Goal: Task Accomplishment & Management: Manage account settings

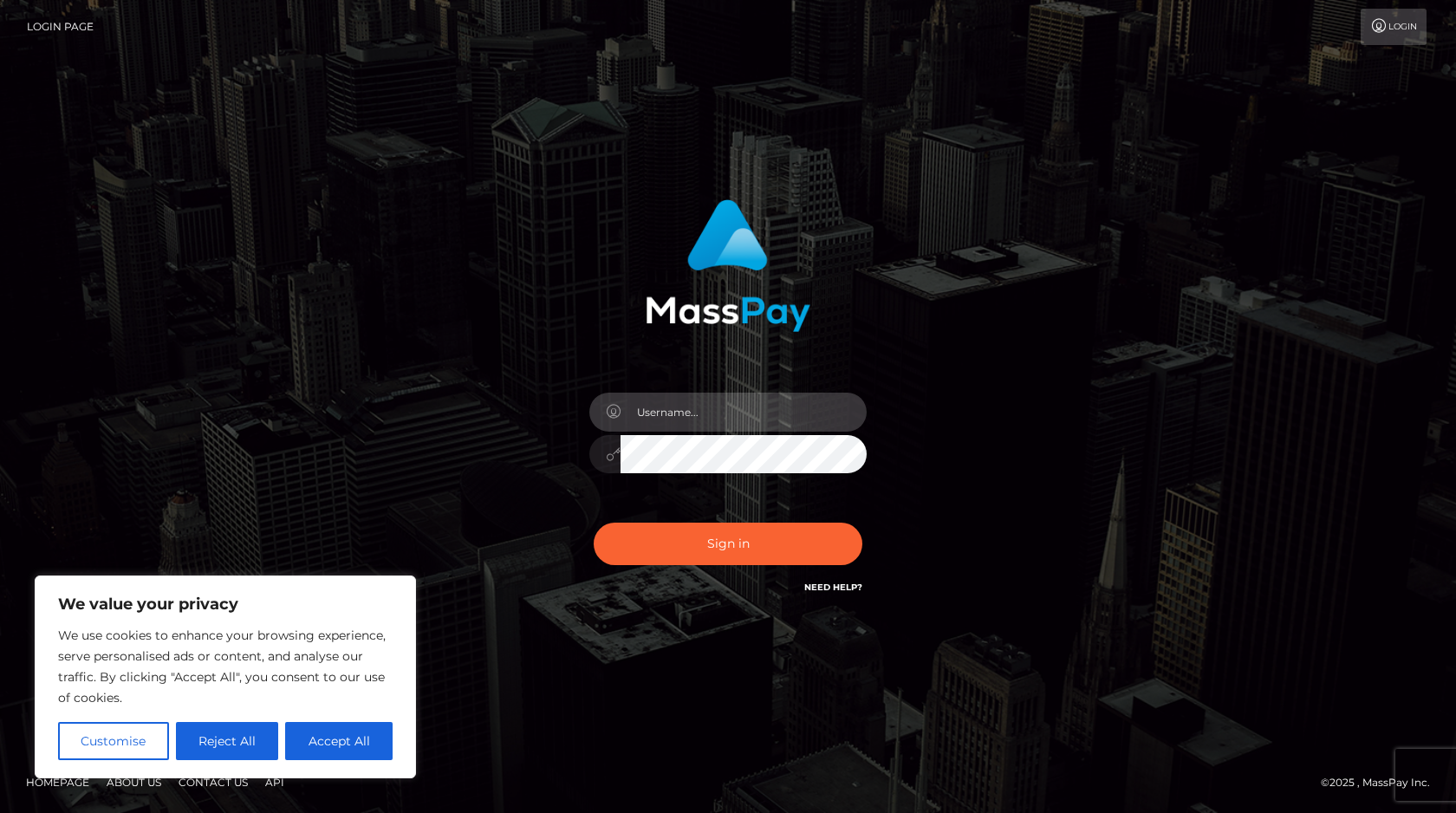
click at [652, 410] on input "text" at bounding box center [744, 412] width 246 height 39
type input "miss.josyros@gmail.com"
click at [328, 742] on button "Accept All" at bounding box center [339, 741] width 108 height 38
checkbox input "true"
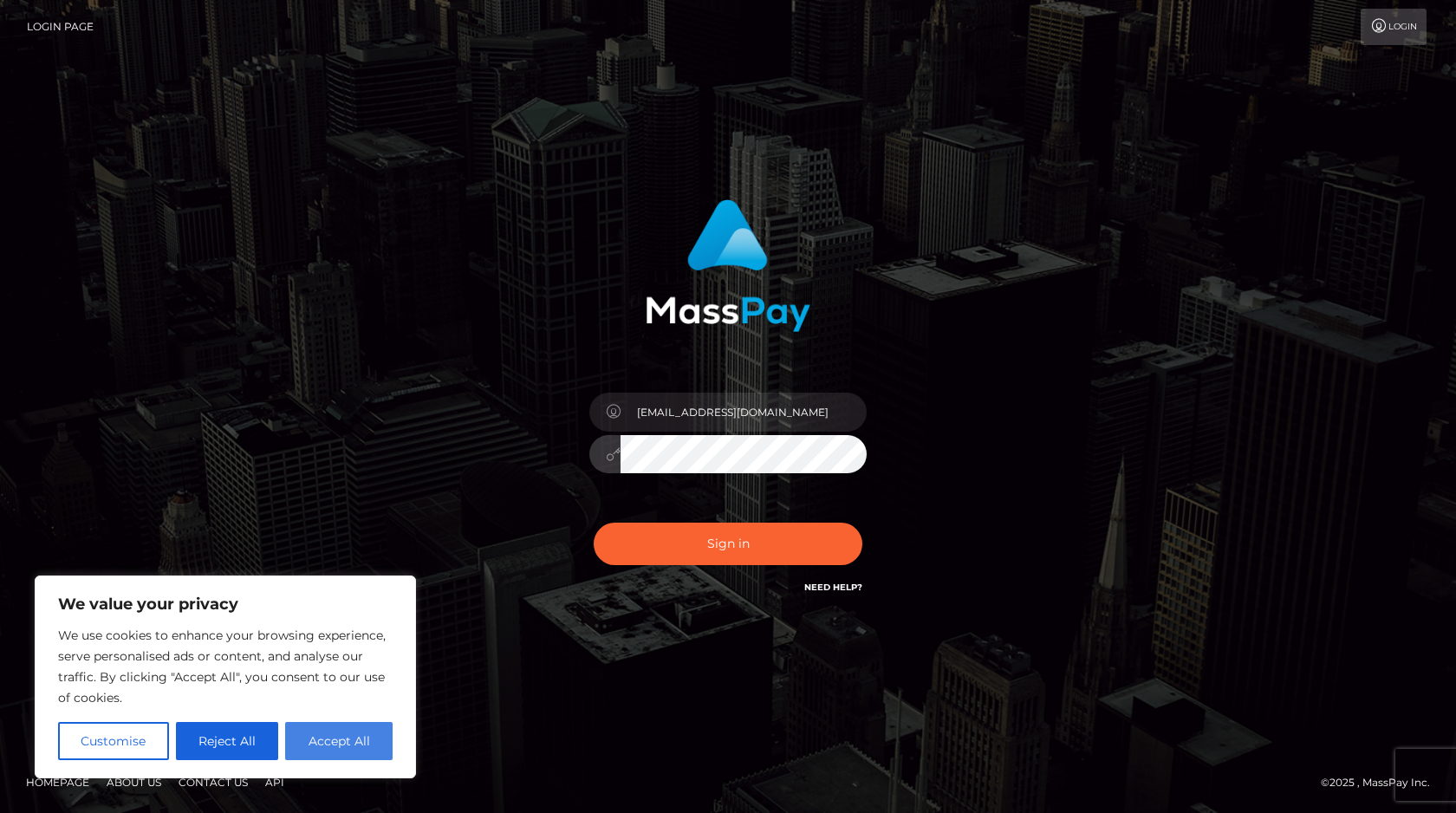
checkbox input "true"
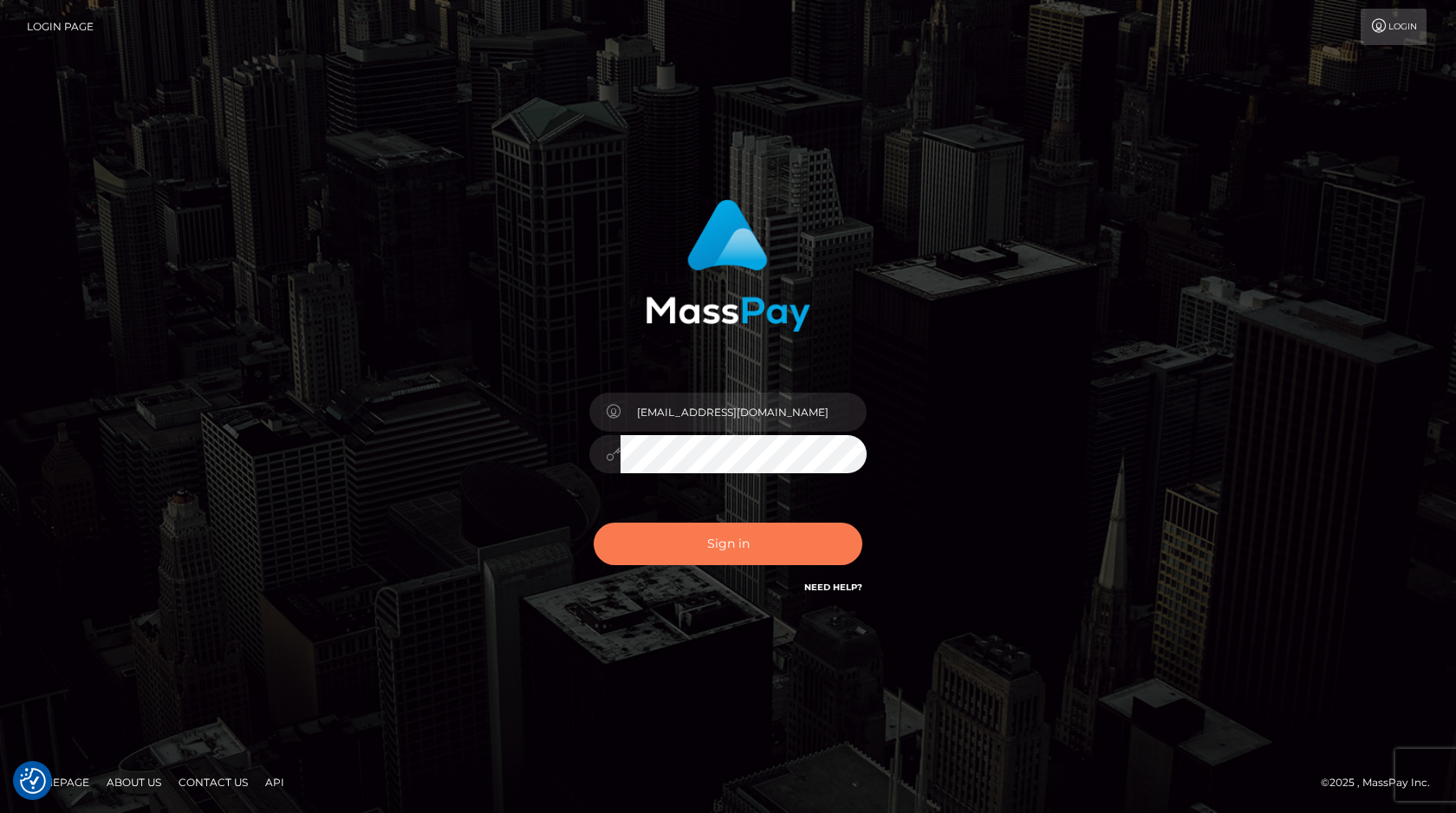
click at [727, 543] on button "Sign in" at bounding box center [728, 543] width 269 height 42
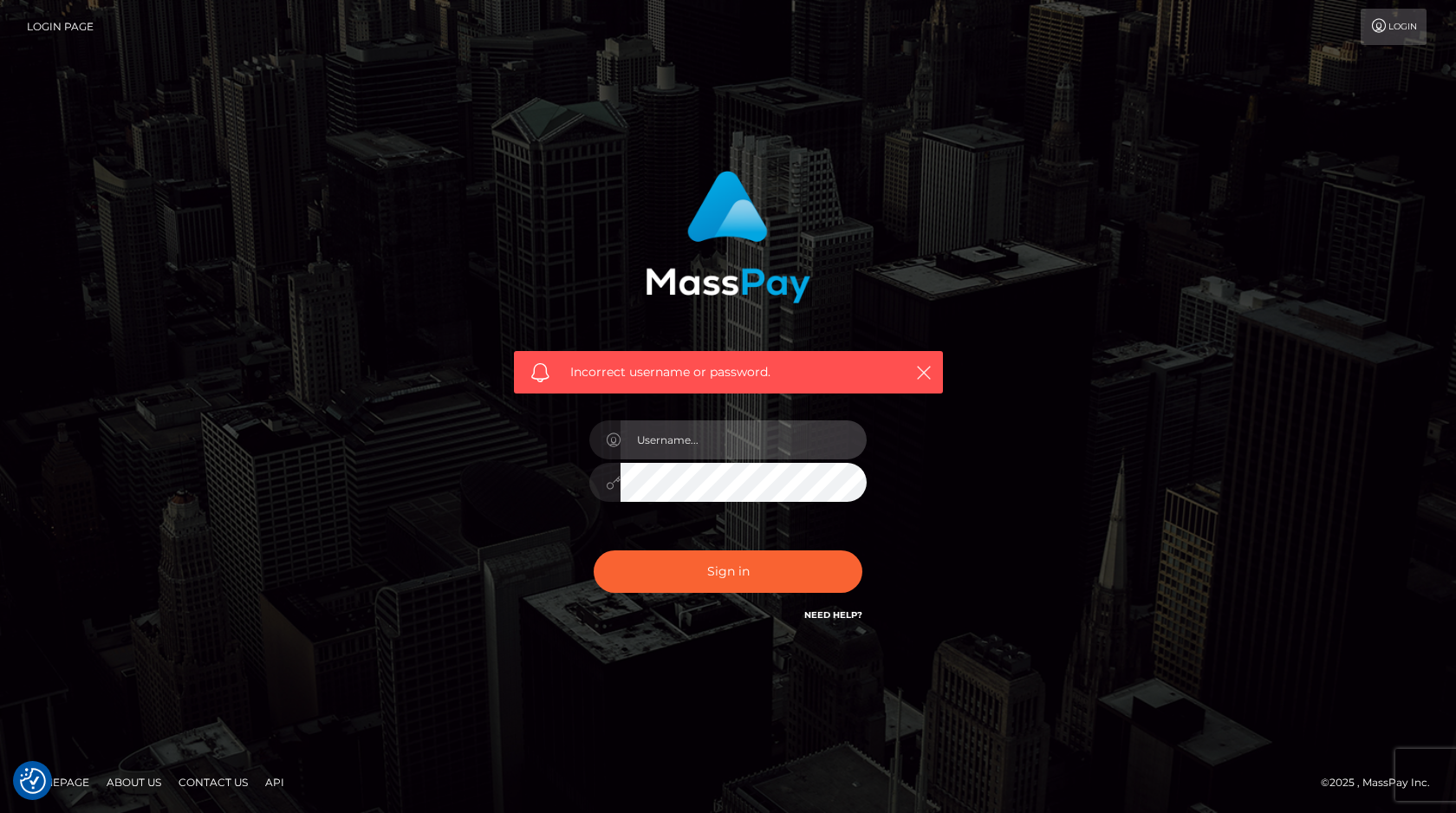
click at [672, 442] on input "text" at bounding box center [744, 439] width 246 height 39
click at [663, 442] on input "miss.josyros@gmail.com" at bounding box center [744, 439] width 246 height 39
type input "missjosy.ros@gmail.com"
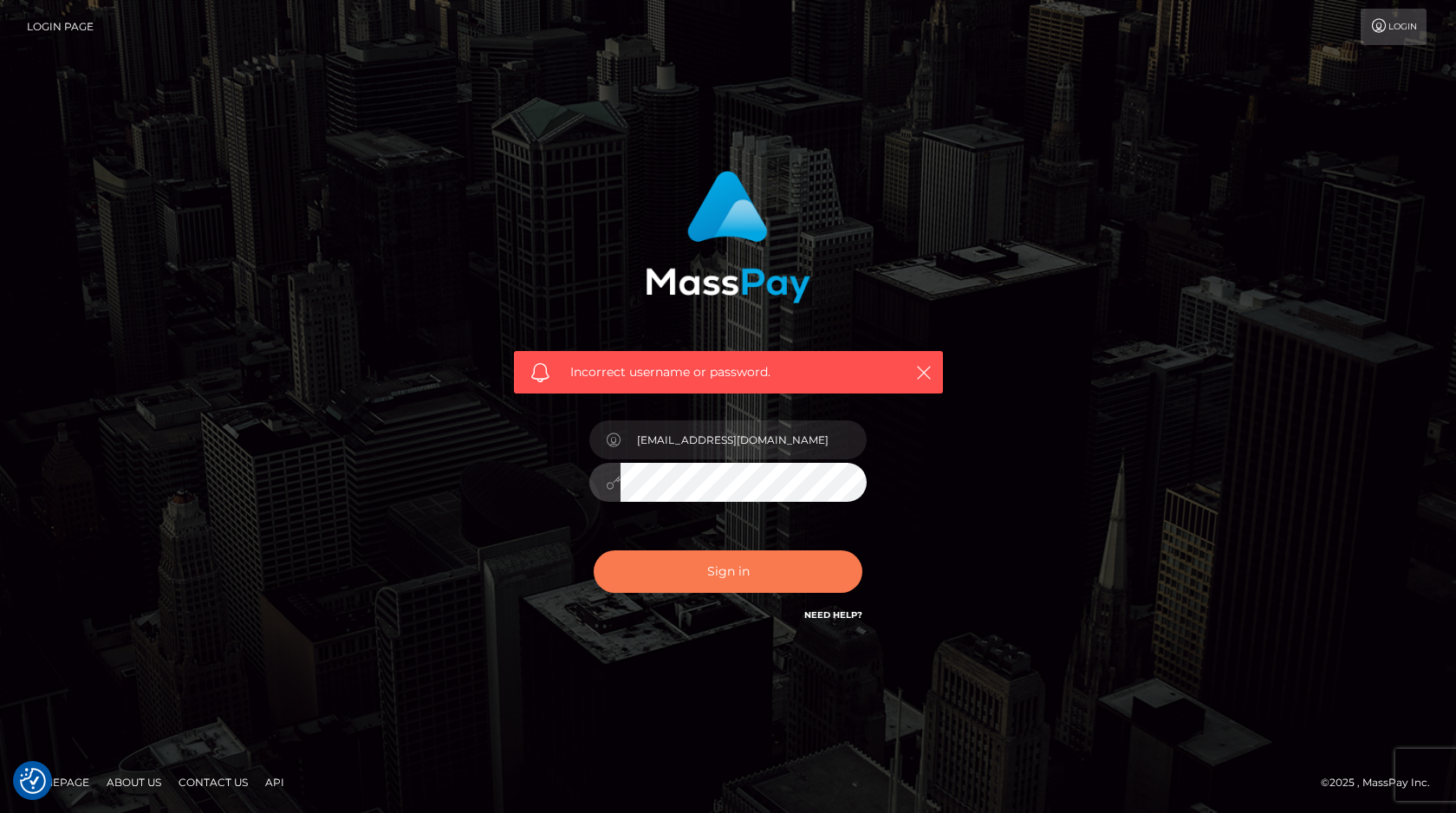
click at [723, 564] on button "Sign in" at bounding box center [728, 571] width 269 height 42
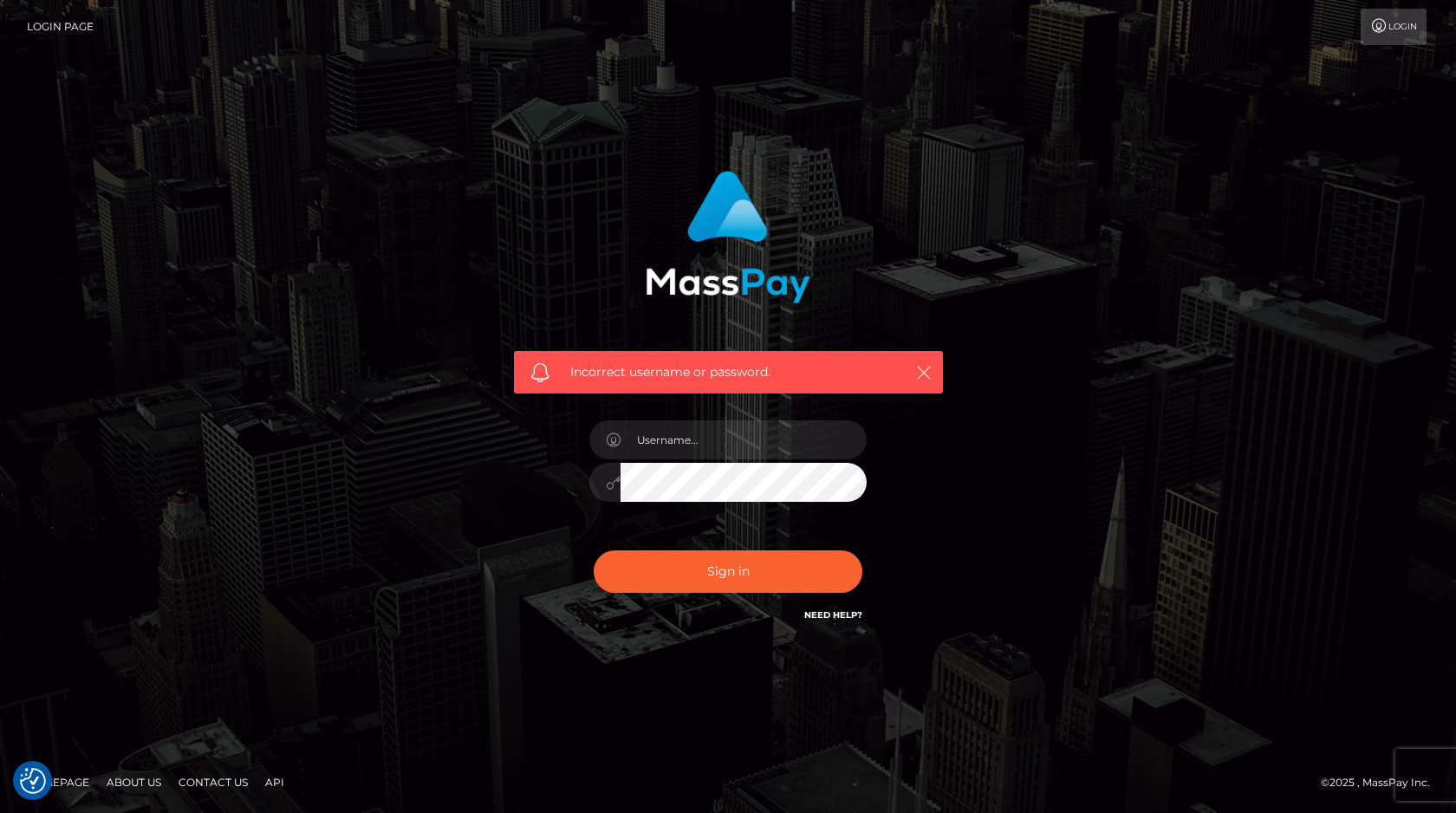
click at [923, 373] on icon "button" at bounding box center [924, 372] width 17 height 17
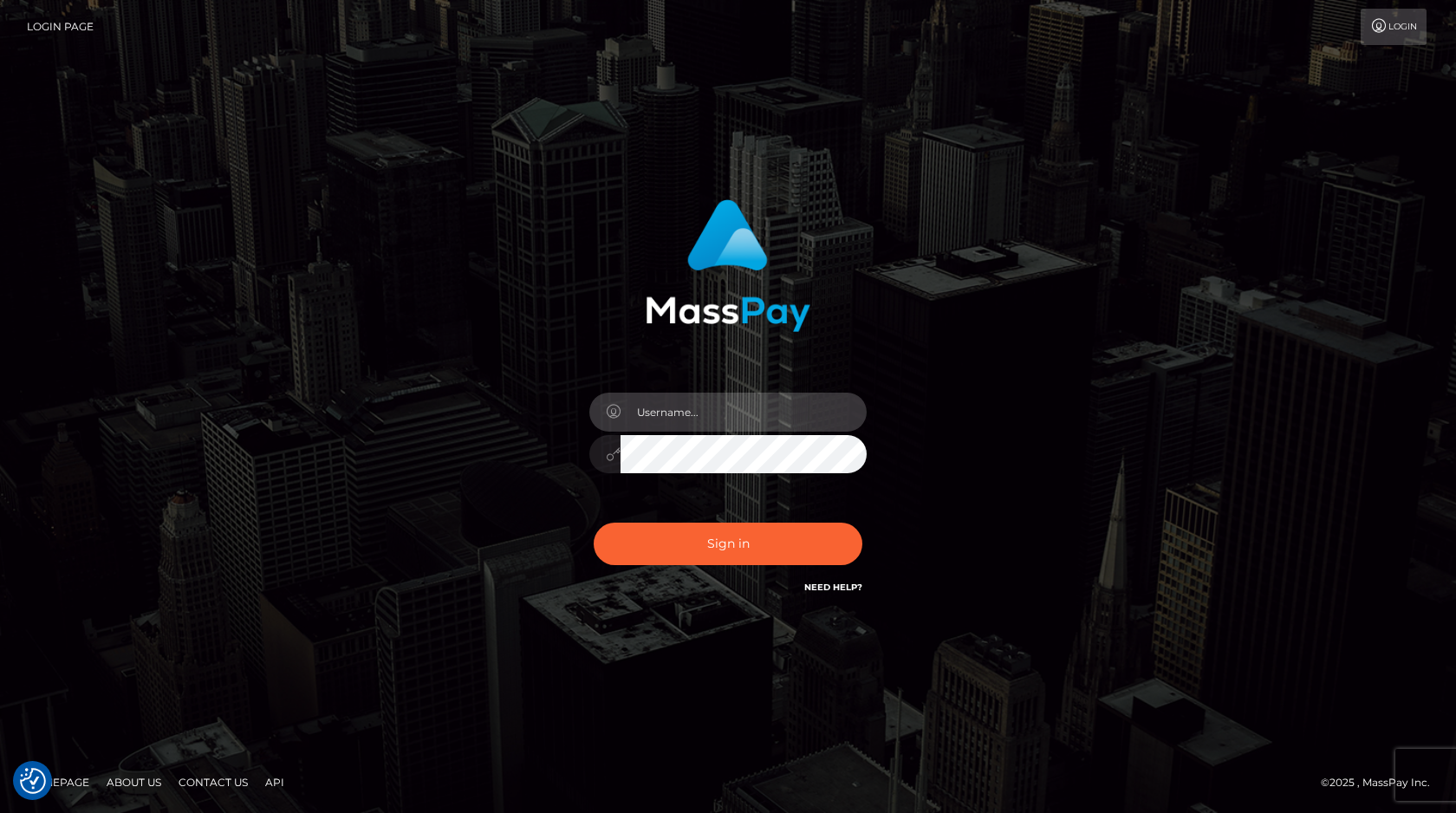
click at [658, 412] on input "text" at bounding box center [744, 412] width 246 height 39
type input "missjosy.ros@gmail.com"
click at [512, 365] on div "missjosy.ros@gmail.com Sign in" at bounding box center [728, 398] width 455 height 424
click at [686, 353] on div "missjosy.ros@gmail.com Sign in" at bounding box center [728, 398] width 455 height 424
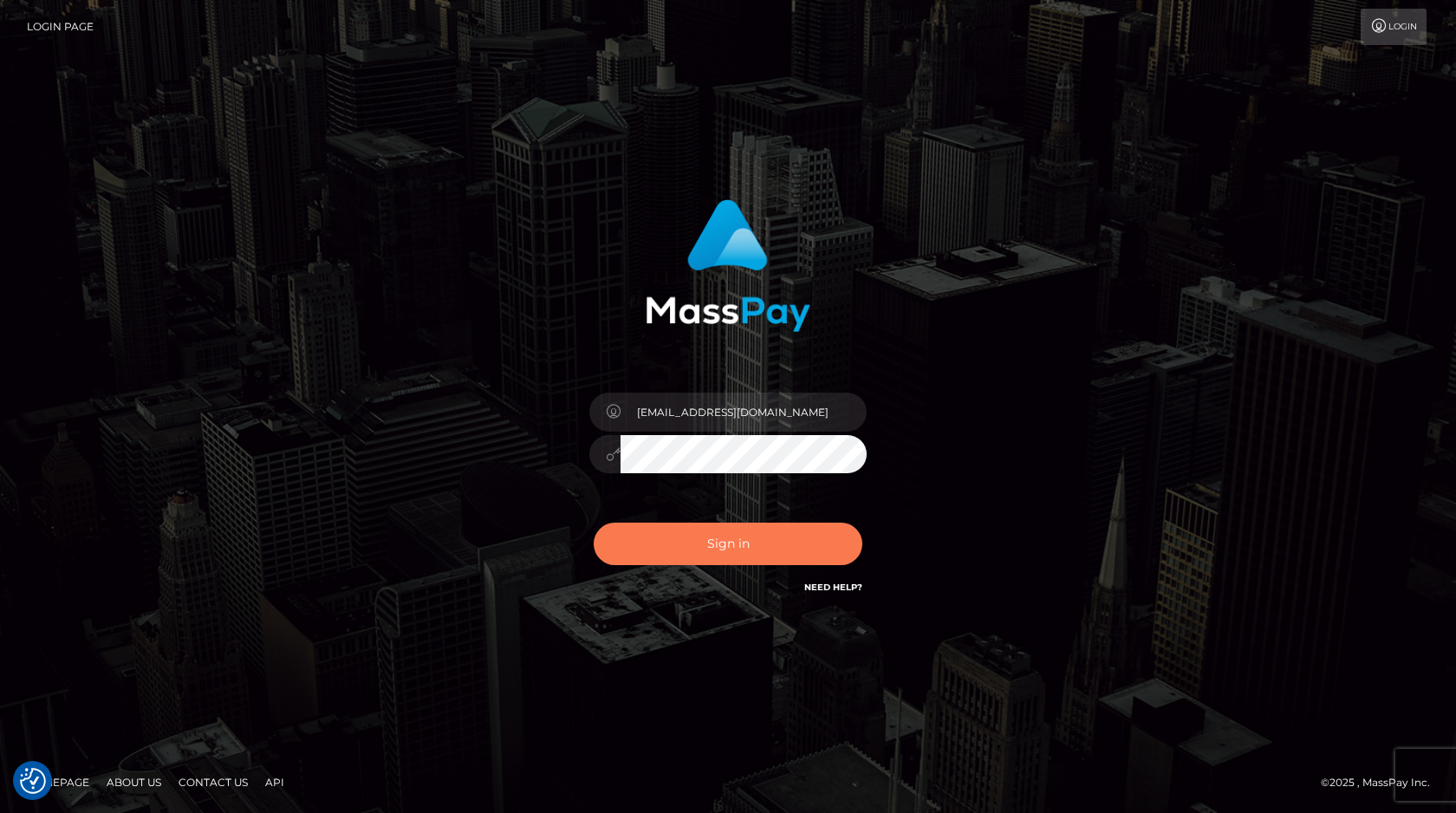
click at [720, 543] on button "Sign in" at bounding box center [728, 543] width 269 height 42
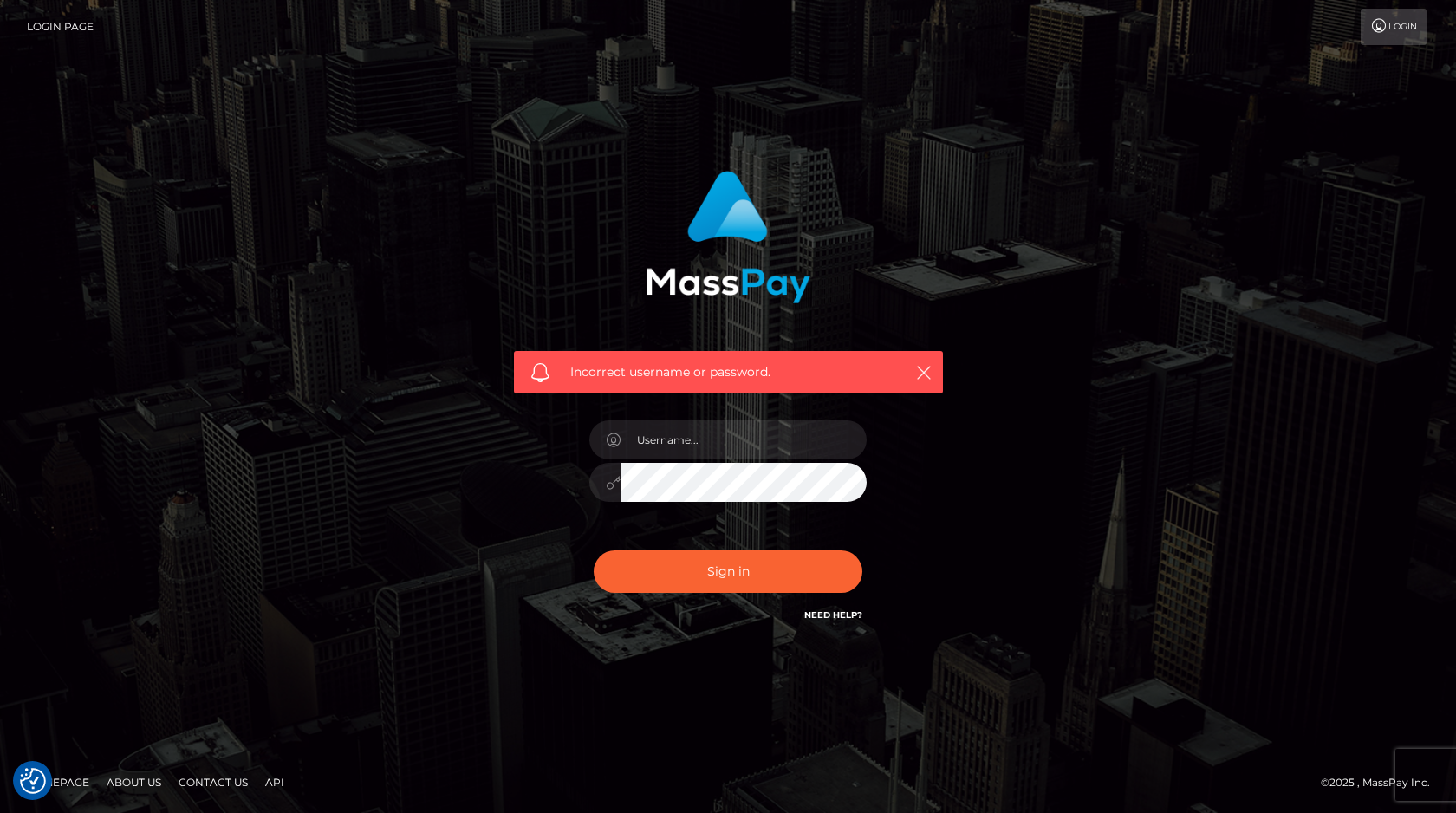
click at [838, 615] on link "Need Help?" at bounding box center [833, 615] width 58 height 12
click at [469, 167] on div "Incorrect username or password." at bounding box center [728, 406] width 988 height 498
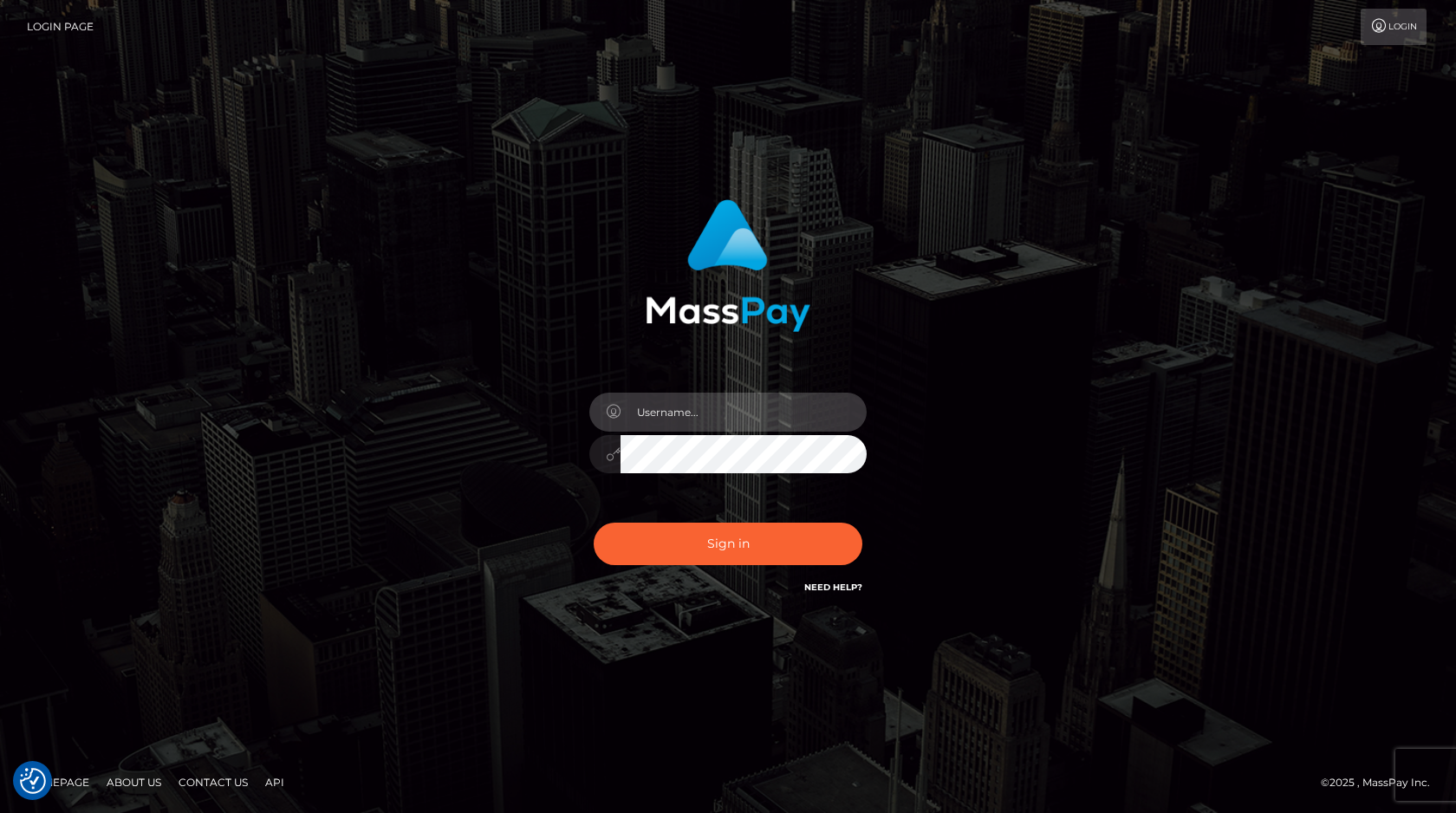
click at [657, 415] on input "text" at bounding box center [744, 412] width 246 height 39
type input "missjosy.ros@gmail.com"
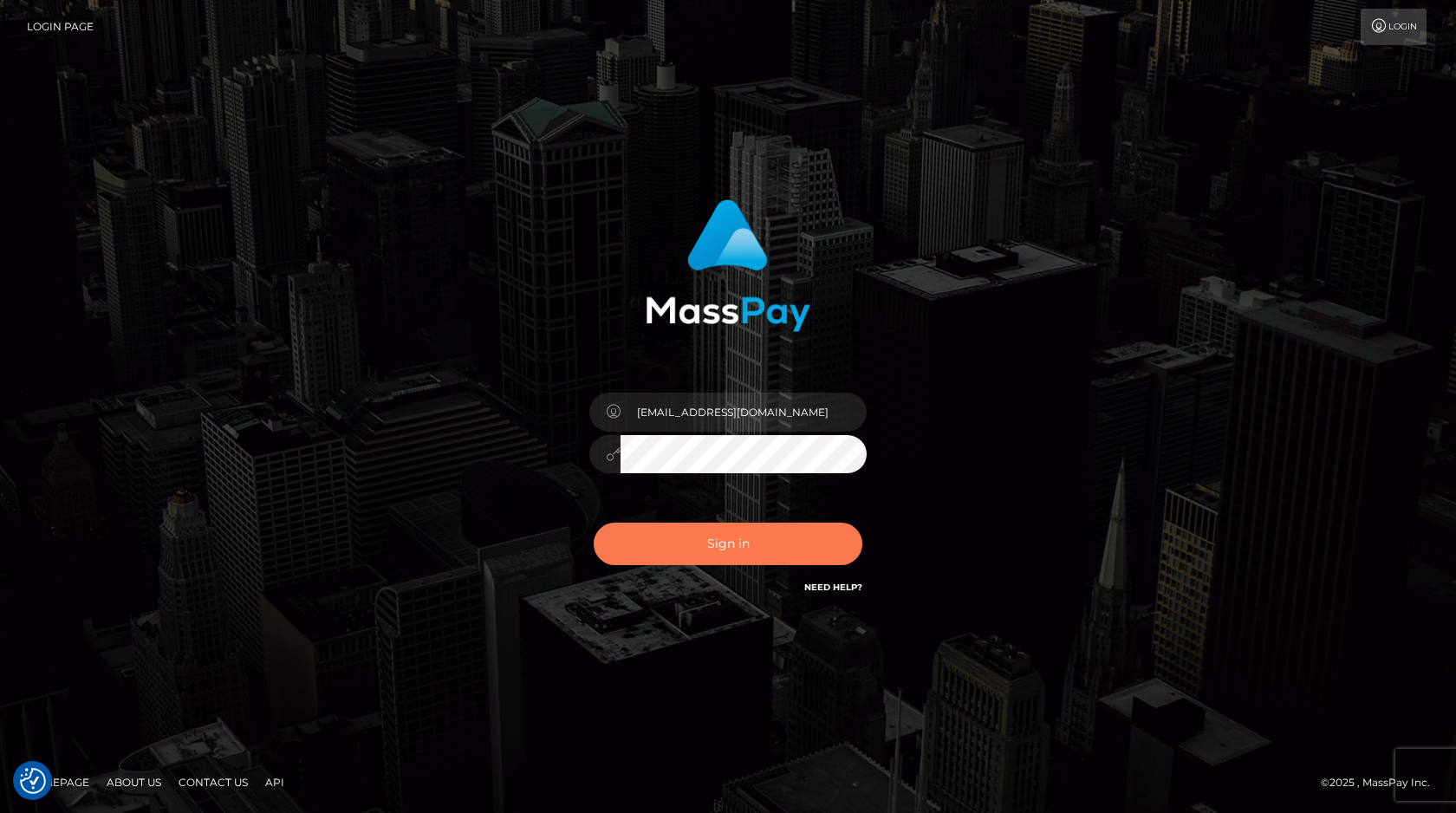
click at [734, 550] on button "Sign in" at bounding box center [728, 543] width 269 height 42
